Goal: Task Accomplishment & Management: Complete application form

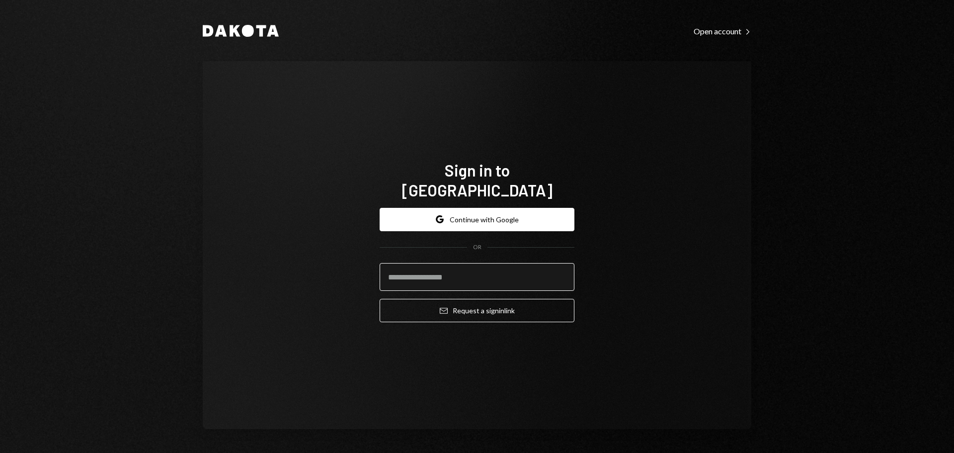
click at [549, 263] on input "email" at bounding box center [477, 277] width 195 height 28
click at [0, 452] on com-1password-button at bounding box center [0, 453] width 0 height 0
type input "**********"
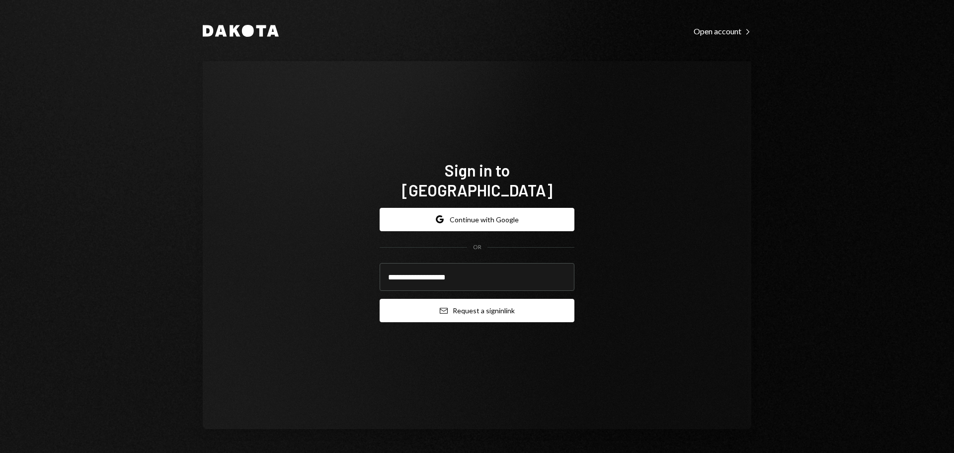
click at [525, 299] on button "Email Request a sign in link" at bounding box center [477, 310] width 195 height 23
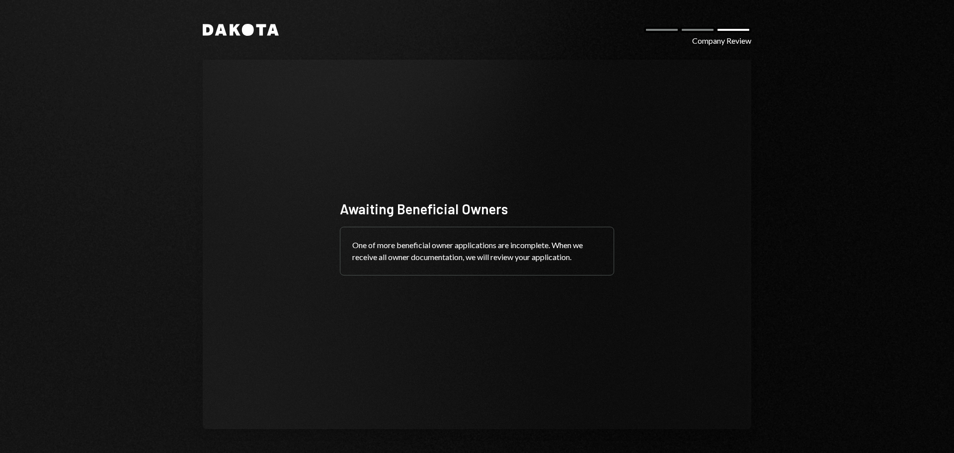
click at [379, 248] on div "One of more beneficial owner applications are incomplete. When we receive all o…" at bounding box center [476, 251] width 273 height 48
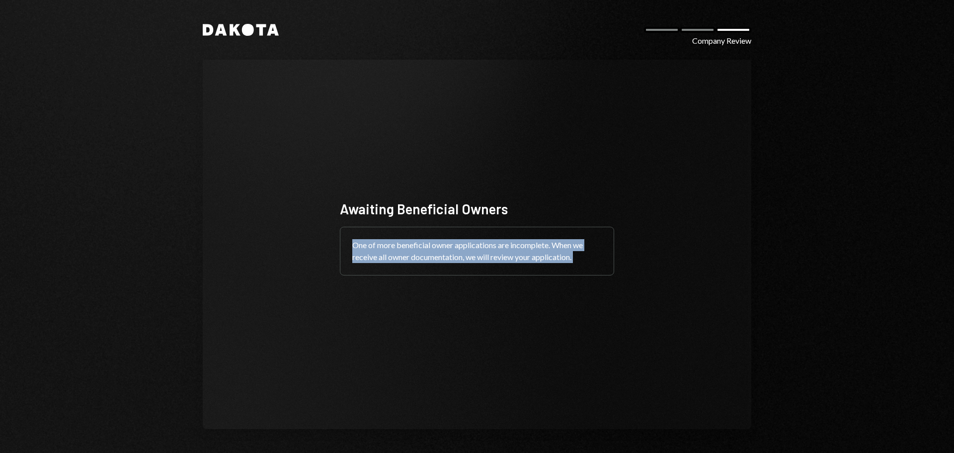
click at [379, 248] on div "One of more beneficial owner applications are incomplete. When we receive all o…" at bounding box center [476, 251] width 273 height 48
click at [419, 259] on div "One of more beneficial owner applications are incomplete. When we receive all o…" at bounding box center [476, 251] width 273 height 48
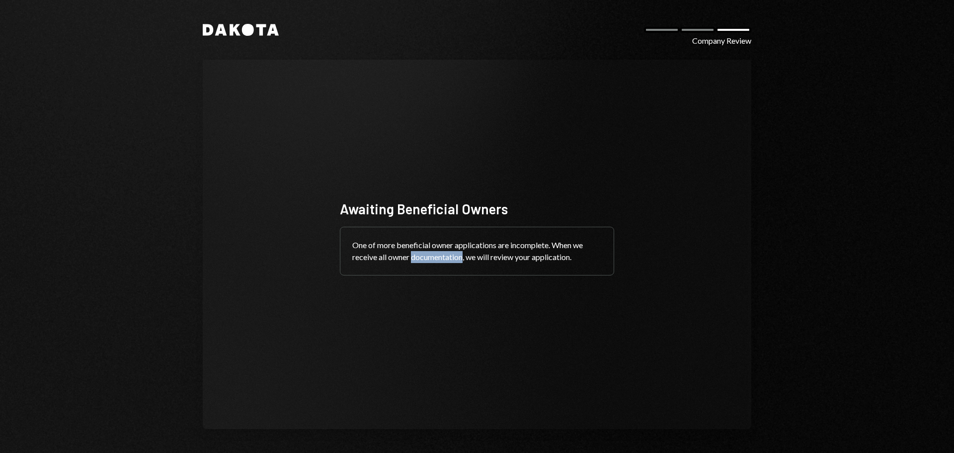
click at [419, 259] on div "One of more beneficial owner applications are incomplete. When we receive all o…" at bounding box center [476, 251] width 273 height 48
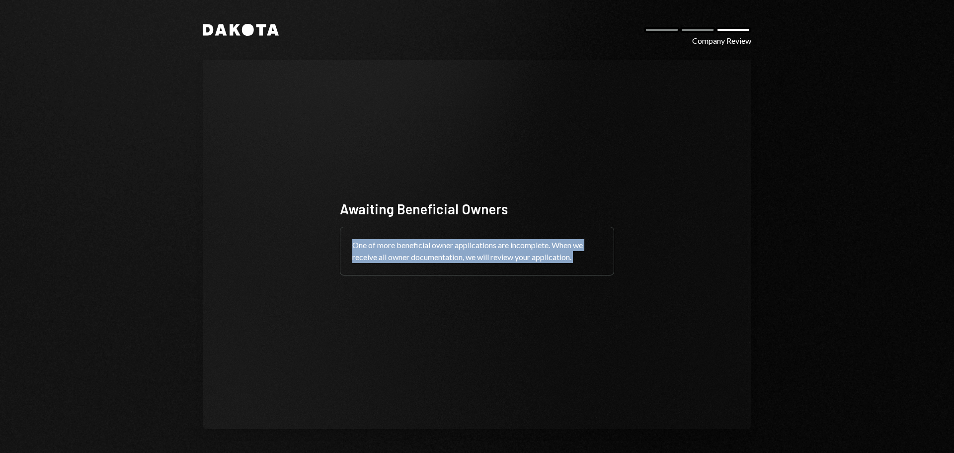
click at [419, 259] on div "One of more beneficial owner applications are incomplete. When we receive all o…" at bounding box center [476, 251] width 273 height 48
click at [516, 258] on div "One of more beneficial owner applications are incomplete. When we receive all o…" at bounding box center [476, 251] width 273 height 48
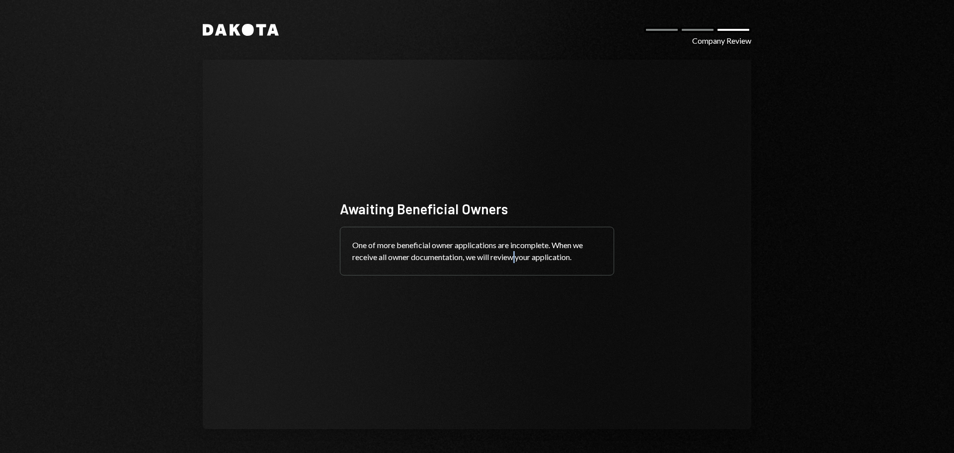
click at [516, 258] on div "One of more beneficial owner applications are incomplete. When we receive all o…" at bounding box center [476, 251] width 273 height 48
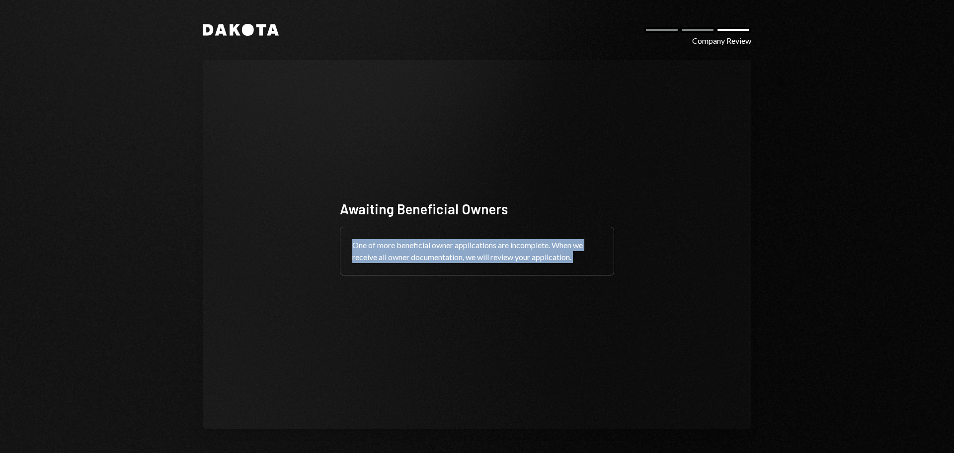
click at [516, 258] on div "One of more beneficial owner applications are incomplete. When we receive all o…" at bounding box center [476, 251] width 273 height 48
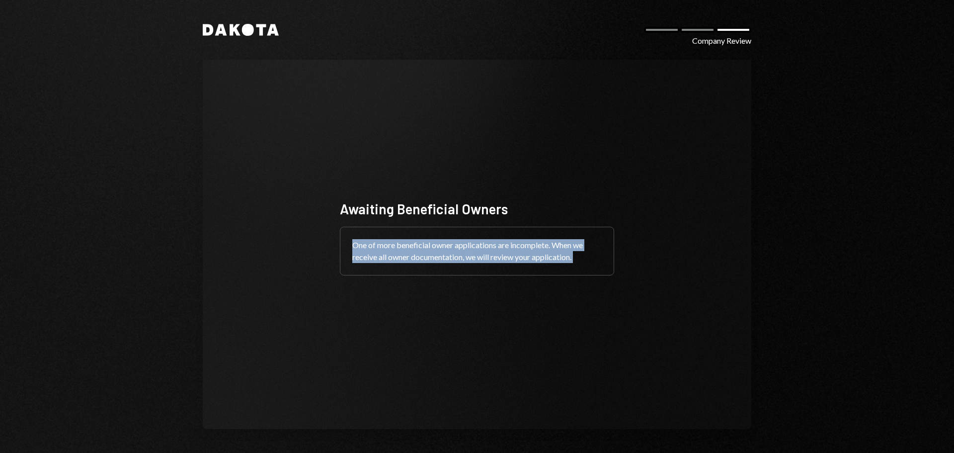
click at [516, 258] on div "One of more beneficial owner applications are incomplete. When we receive all o…" at bounding box center [476, 251] width 273 height 48
click at [429, 251] on div "One of more beneficial owner applications are incomplete. When we receive all o…" at bounding box center [476, 251] width 273 height 48
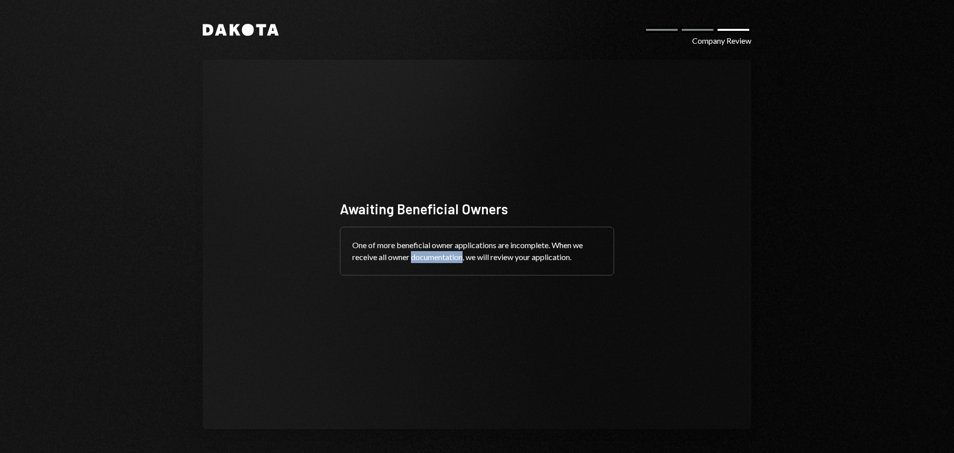
click at [429, 251] on div "One of more beneficial owner applications are incomplete. When we receive all o…" at bounding box center [476, 251] width 273 height 48
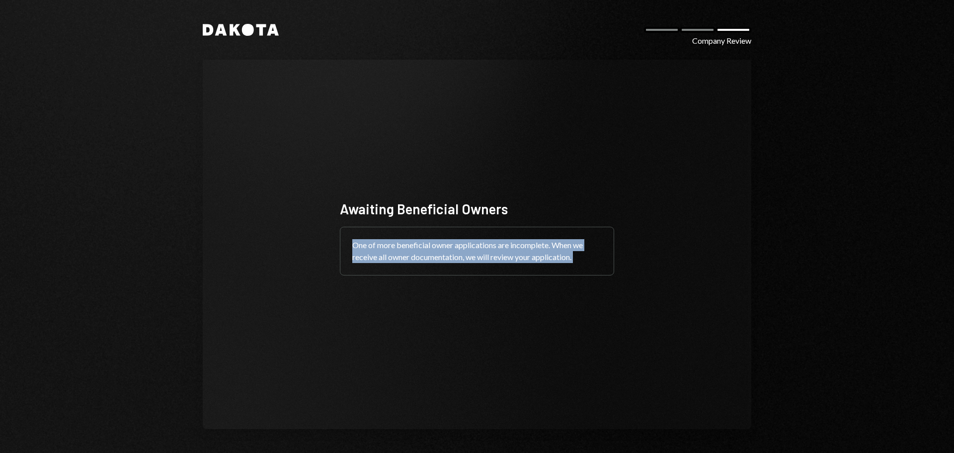
click at [429, 251] on div "One of more beneficial owner applications are incomplete. When we receive all o…" at bounding box center [476, 251] width 273 height 48
click at [505, 243] on div "One of more beneficial owner applications are incomplete. When we receive all o…" at bounding box center [476, 251] width 273 height 48
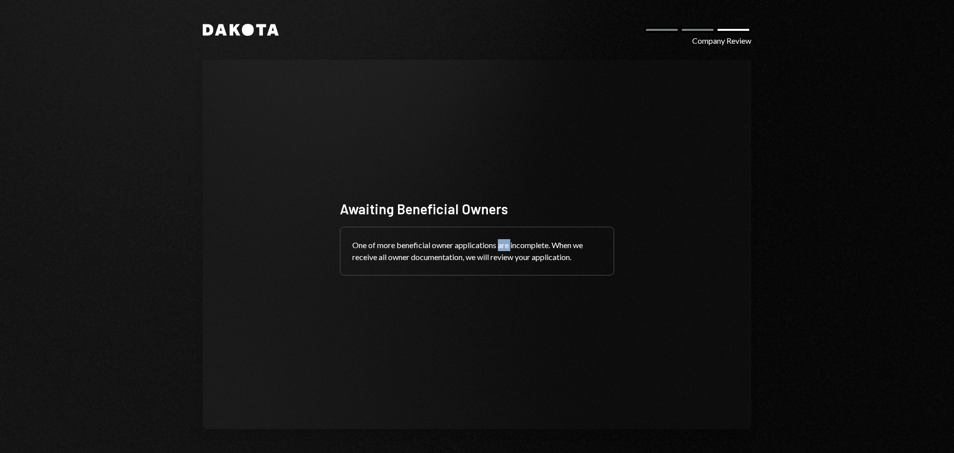
click at [505, 243] on div "One of more beneficial owner applications are incomplete. When we receive all o…" at bounding box center [476, 251] width 273 height 48
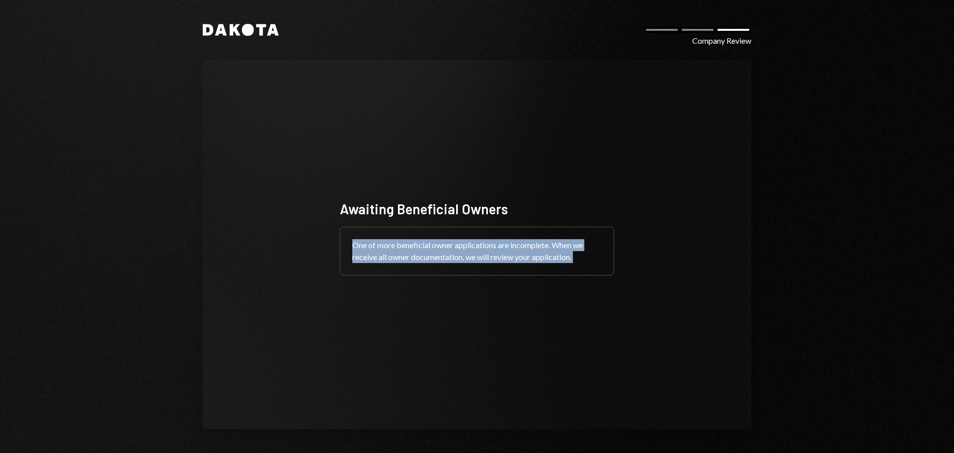
click at [505, 243] on div "One of more beneficial owner applications are incomplete. When we receive all o…" at bounding box center [476, 251] width 273 height 48
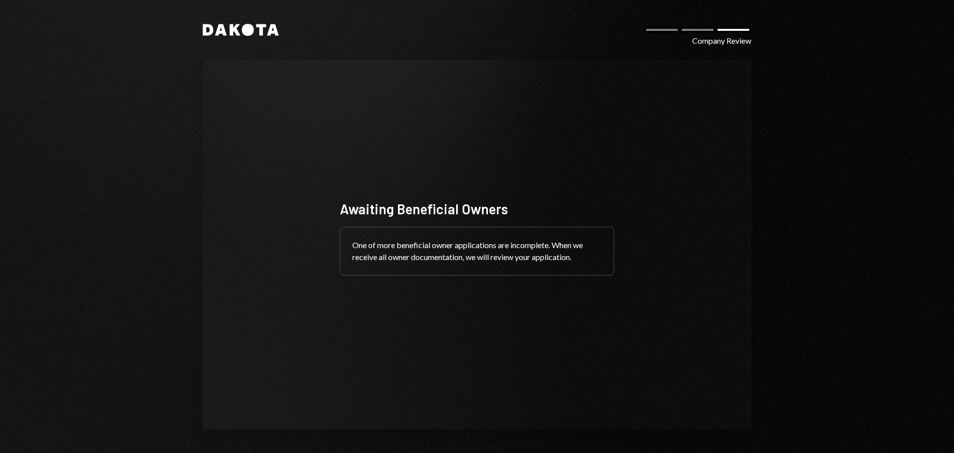
drag, startPoint x: 620, startPoint y: 146, endPoint x: 591, endPoint y: 176, distance: 42.5
click at [620, 146] on div "Awaiting Beneficial Owners One of more beneficial owner applications are incomp…" at bounding box center [477, 244] width 548 height 369
click at [433, 373] on div "Awaiting Beneficial Owners One of more beneficial owner applications are incomp…" at bounding box center [477, 244] width 548 height 369
click at [716, 38] on div "Company Review" at bounding box center [721, 41] width 59 height 12
click at [738, 33] on div "Dakota Company Review" at bounding box center [477, 30] width 548 height 12
